Goal: Find specific page/section: Find specific page/section

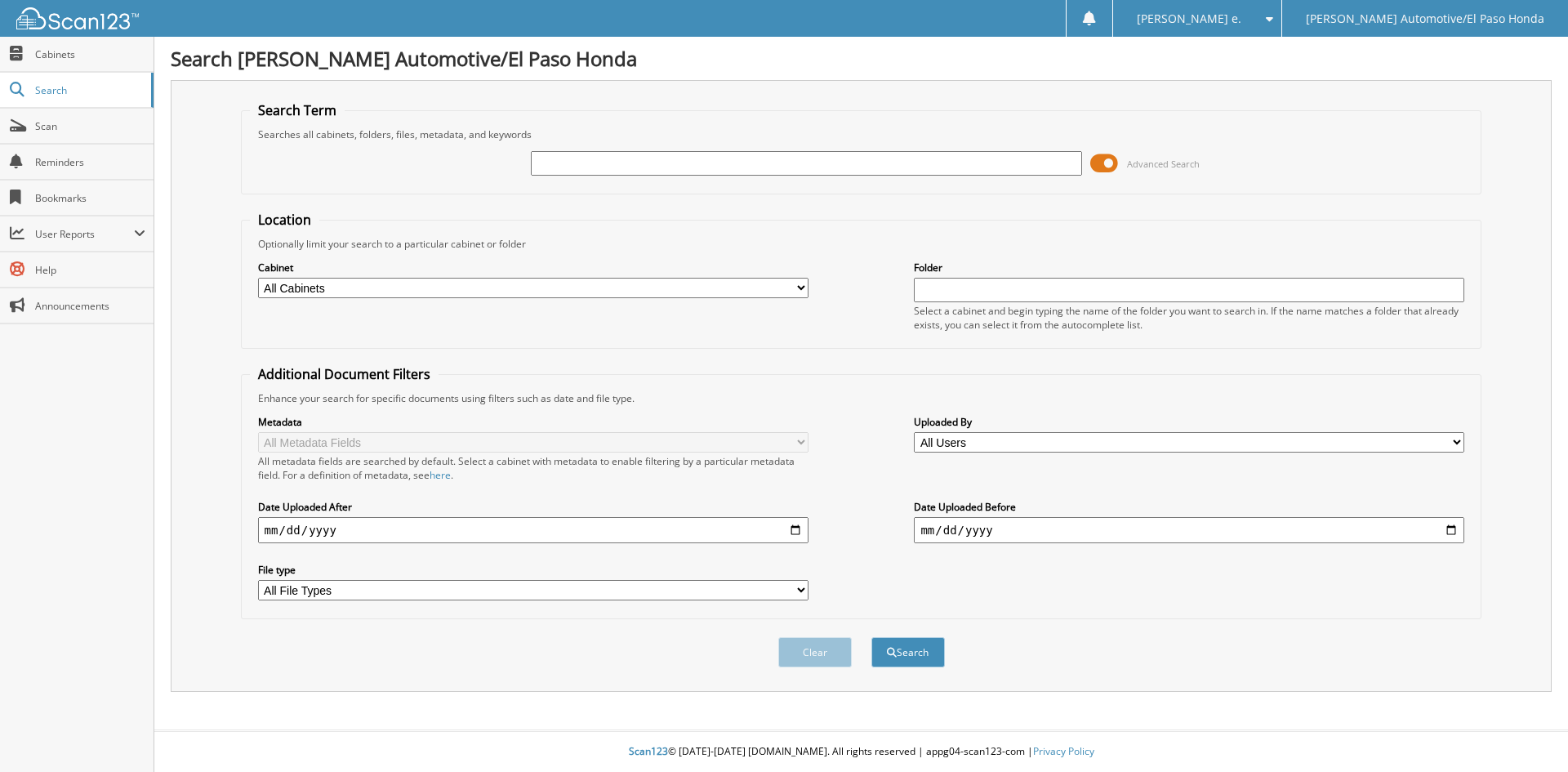
click at [616, 165] on input "text" at bounding box center [805, 163] width 550 height 25
type input "94839"
click at [923, 657] on button "Search" at bounding box center [908, 652] width 73 height 31
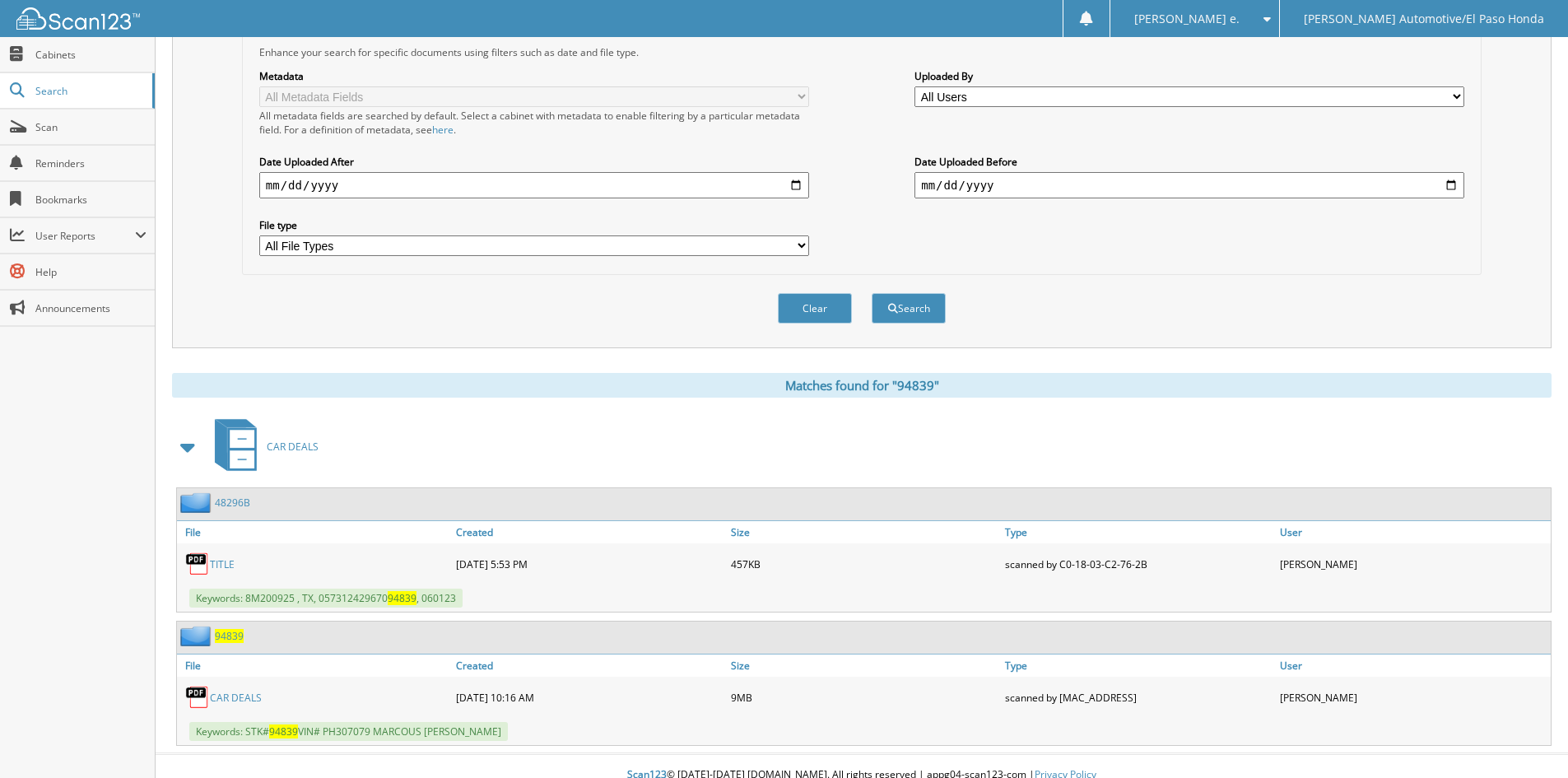
scroll to position [367, 0]
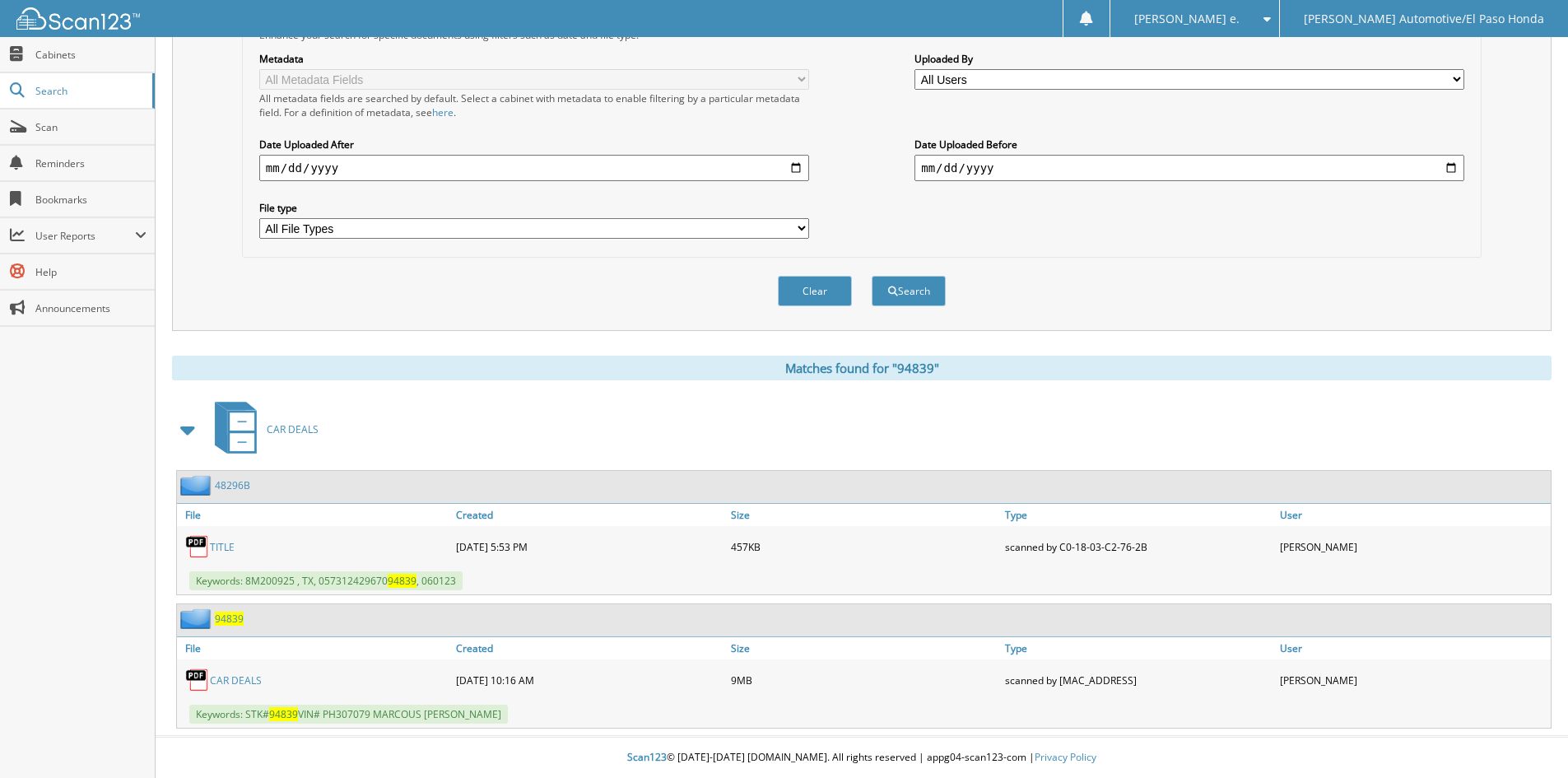
click at [230, 616] on span "94839" at bounding box center [229, 618] width 29 height 14
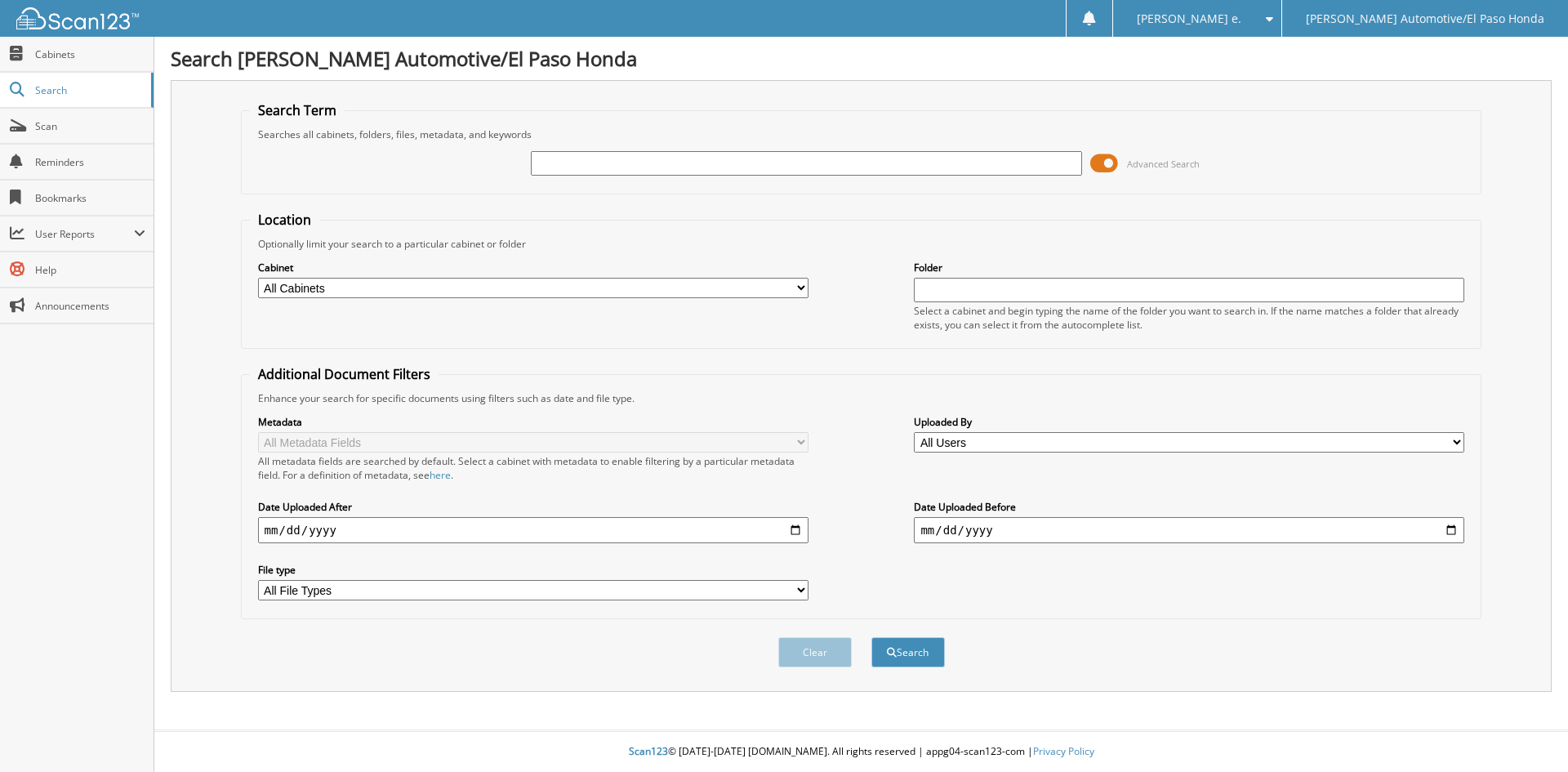
click at [593, 161] on input "text" at bounding box center [805, 163] width 550 height 25
type input "94538"
click at [902, 651] on button "Search" at bounding box center [908, 652] width 73 height 31
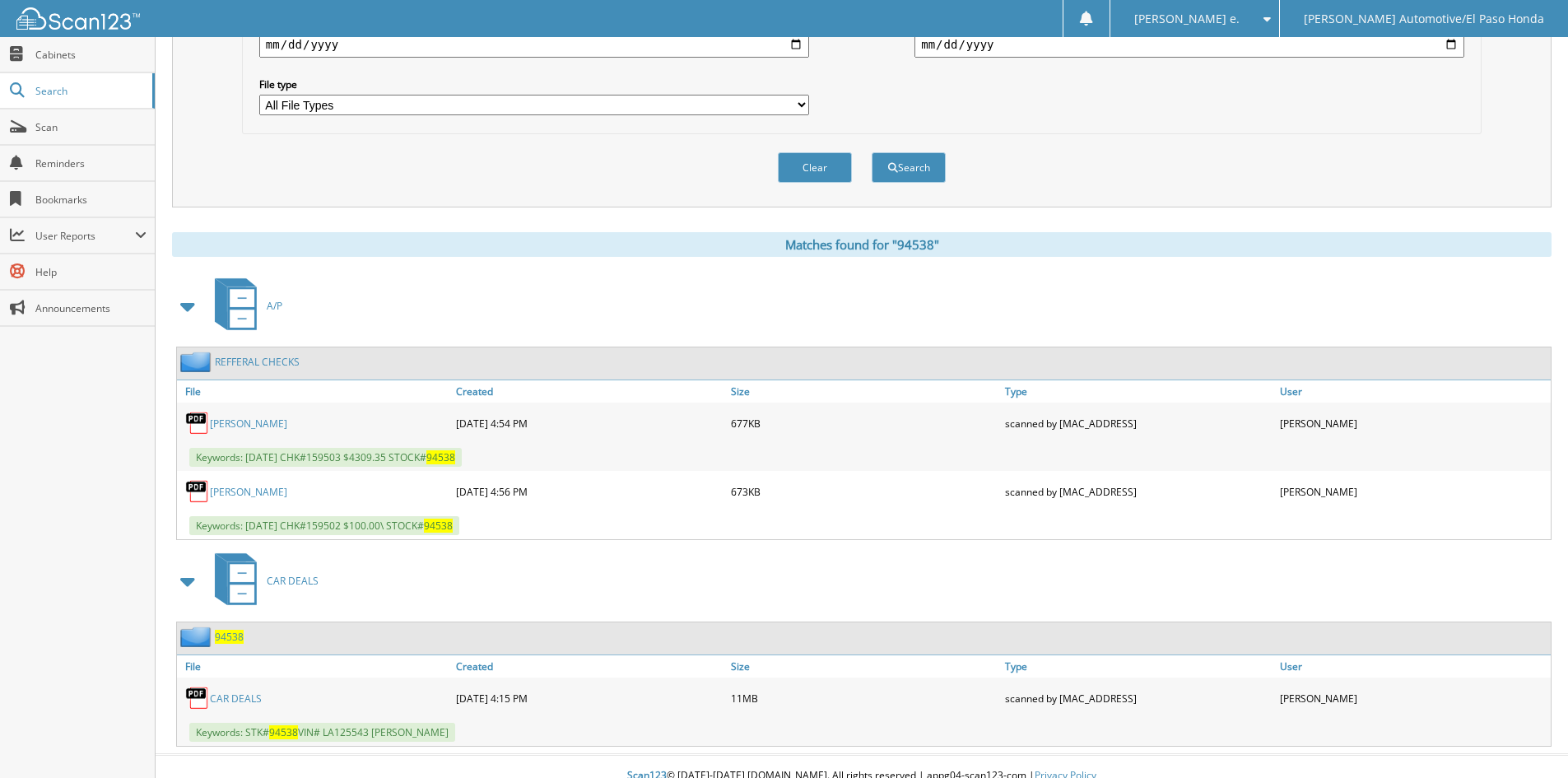
scroll to position [509, 0]
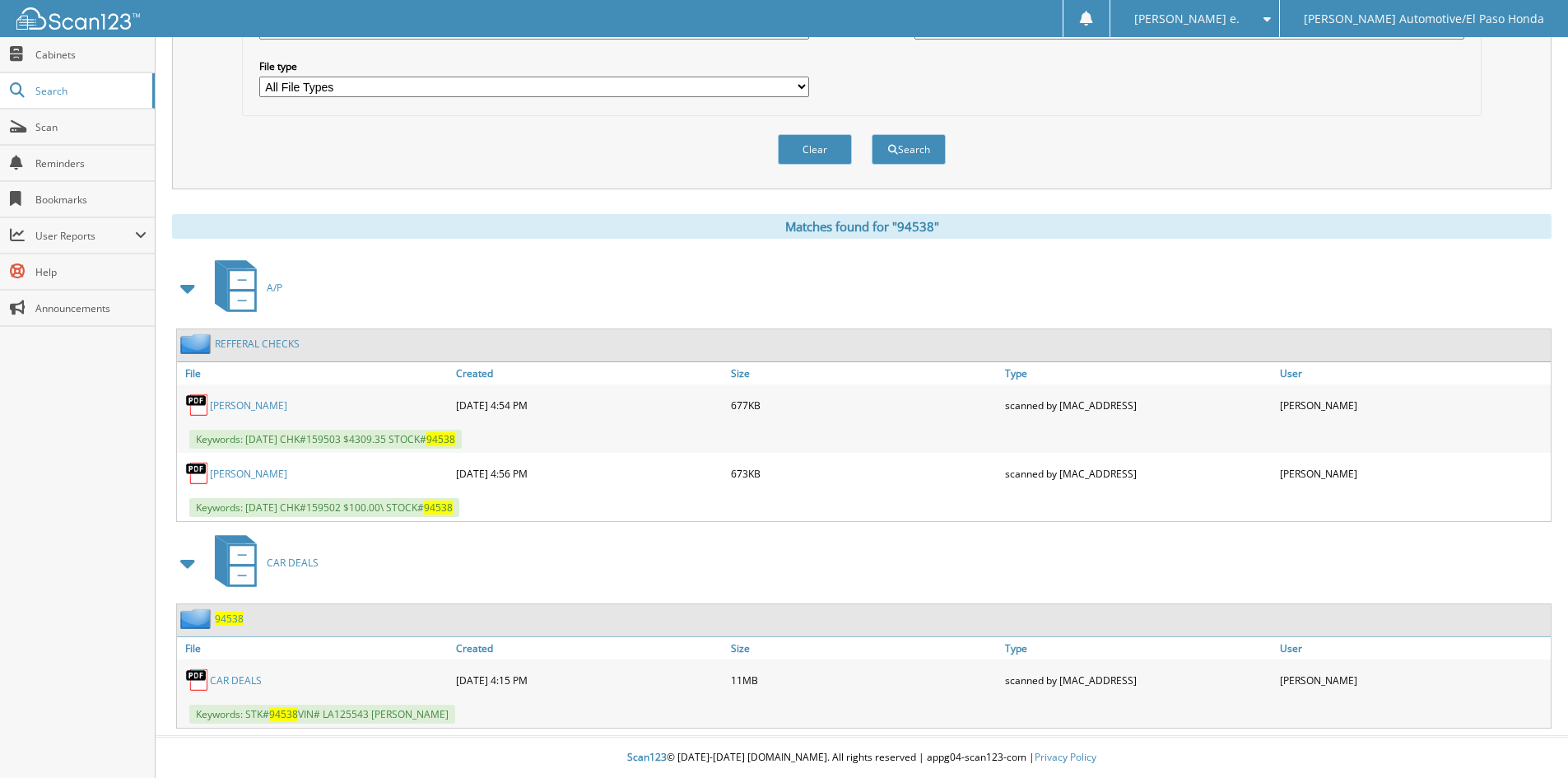
click at [231, 620] on span "94538" at bounding box center [229, 618] width 29 height 14
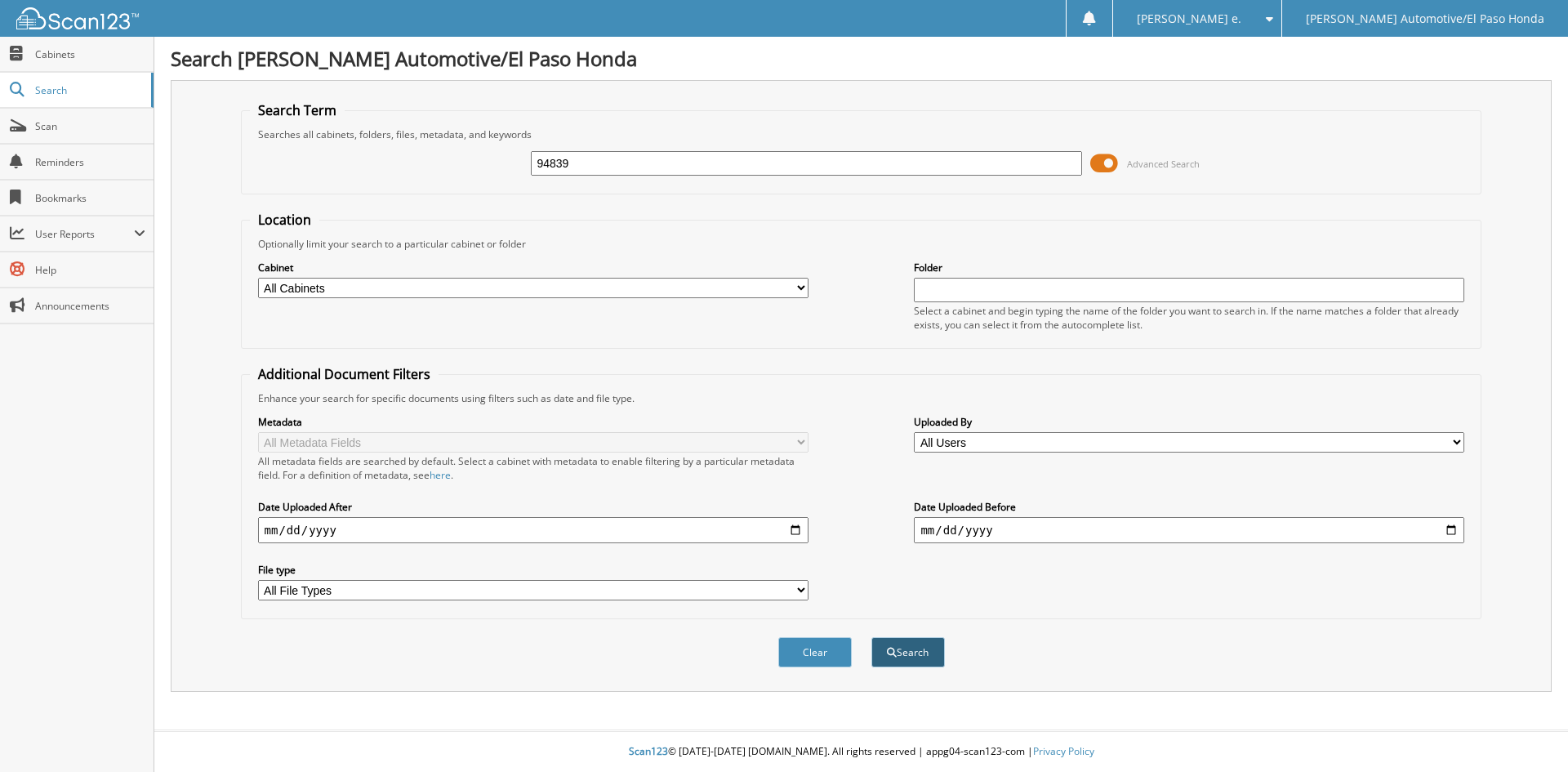
type input "94839"
click at [903, 657] on button "Search" at bounding box center [908, 652] width 73 height 31
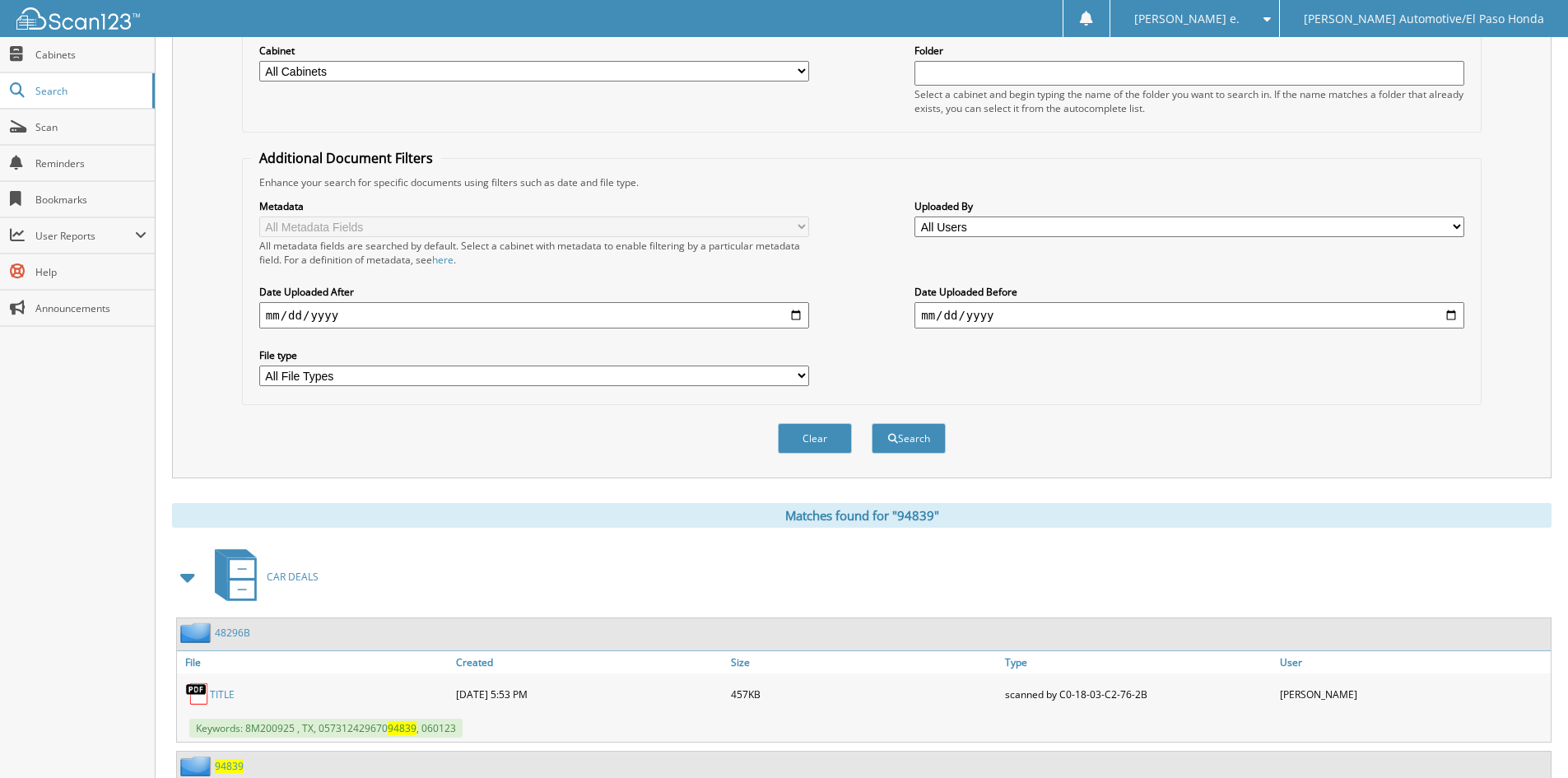
scroll to position [367, 0]
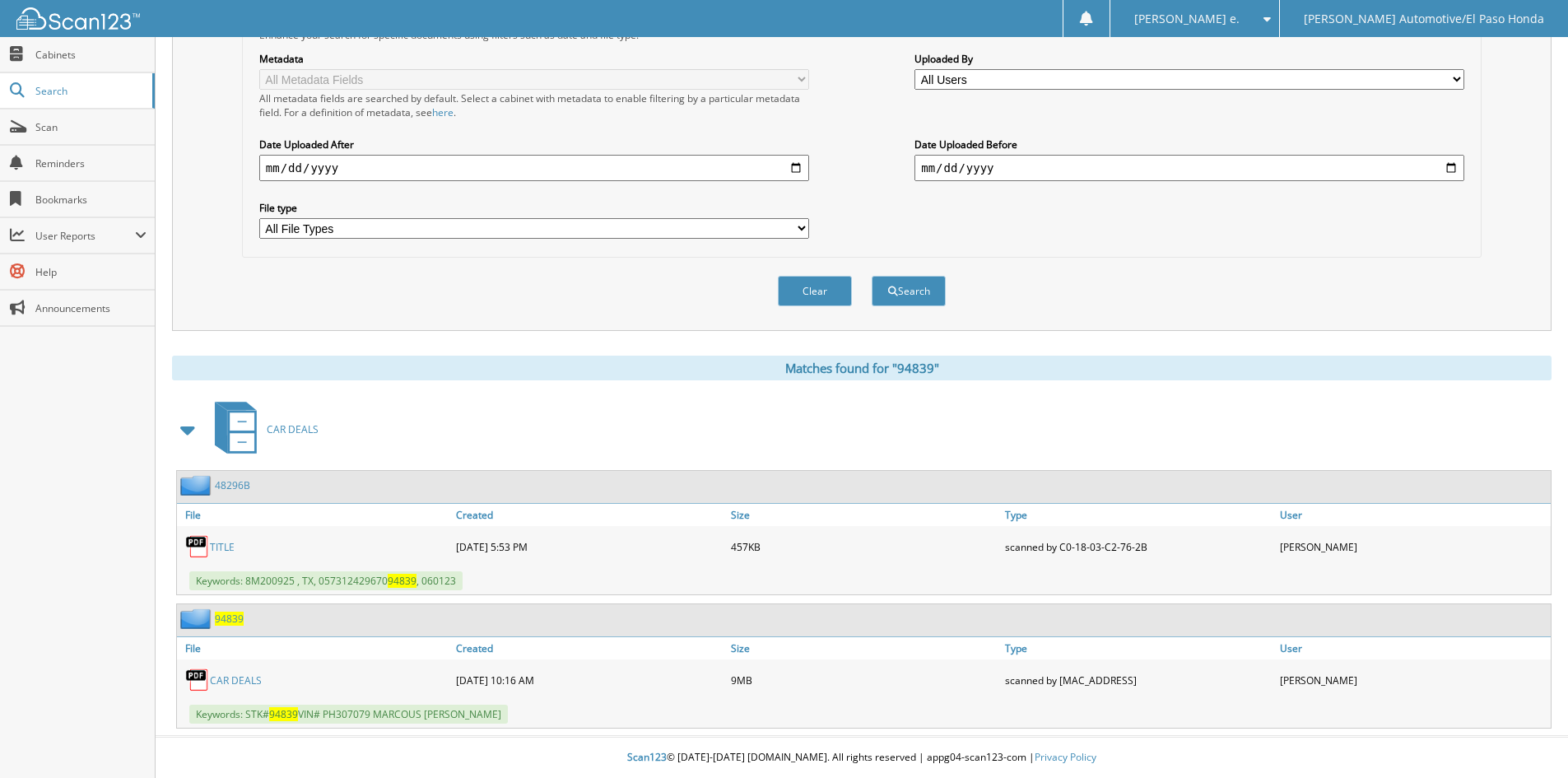
click at [226, 613] on span "94839" at bounding box center [229, 618] width 29 height 14
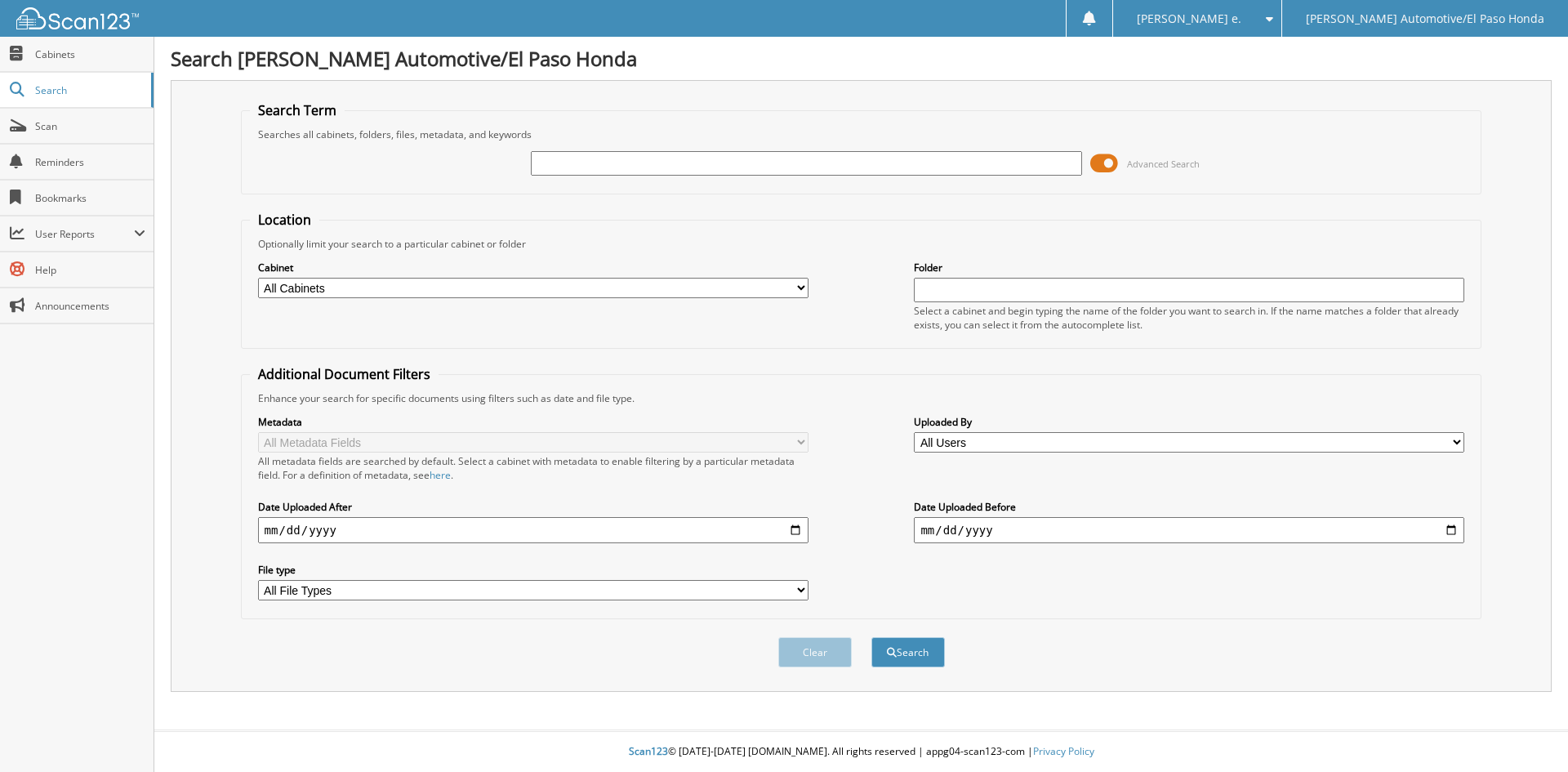
click at [549, 165] on input "text" at bounding box center [805, 163] width 550 height 25
type input "52329"
click at [51, 87] on span "Search" at bounding box center [89, 90] width 108 height 14
